Goal: Task Accomplishment & Management: Complete application form

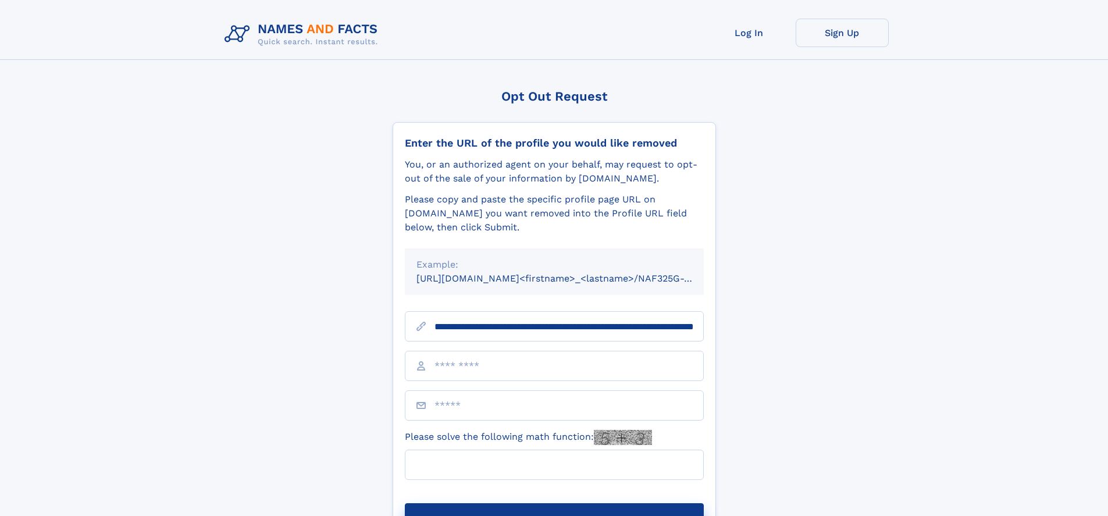
scroll to position [0, 114]
type input "**********"
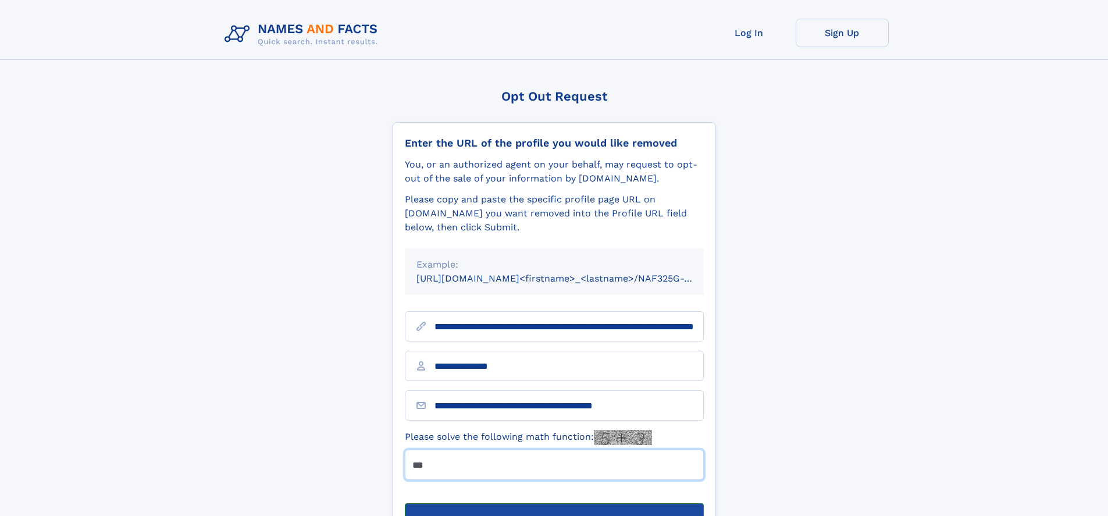
type input "***"
click at [554, 503] on button "Submit Opt Out Request" at bounding box center [554, 521] width 299 height 37
